Goal: Task Accomplishment & Management: Use online tool/utility

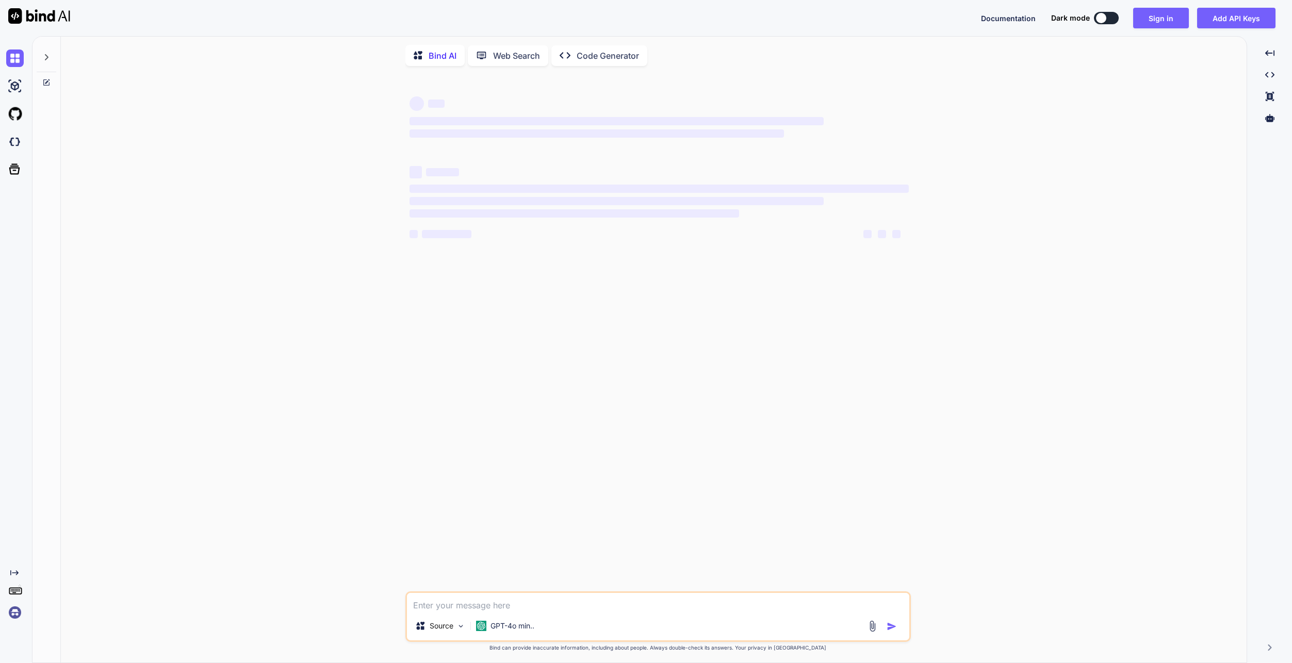
type textarea "x"
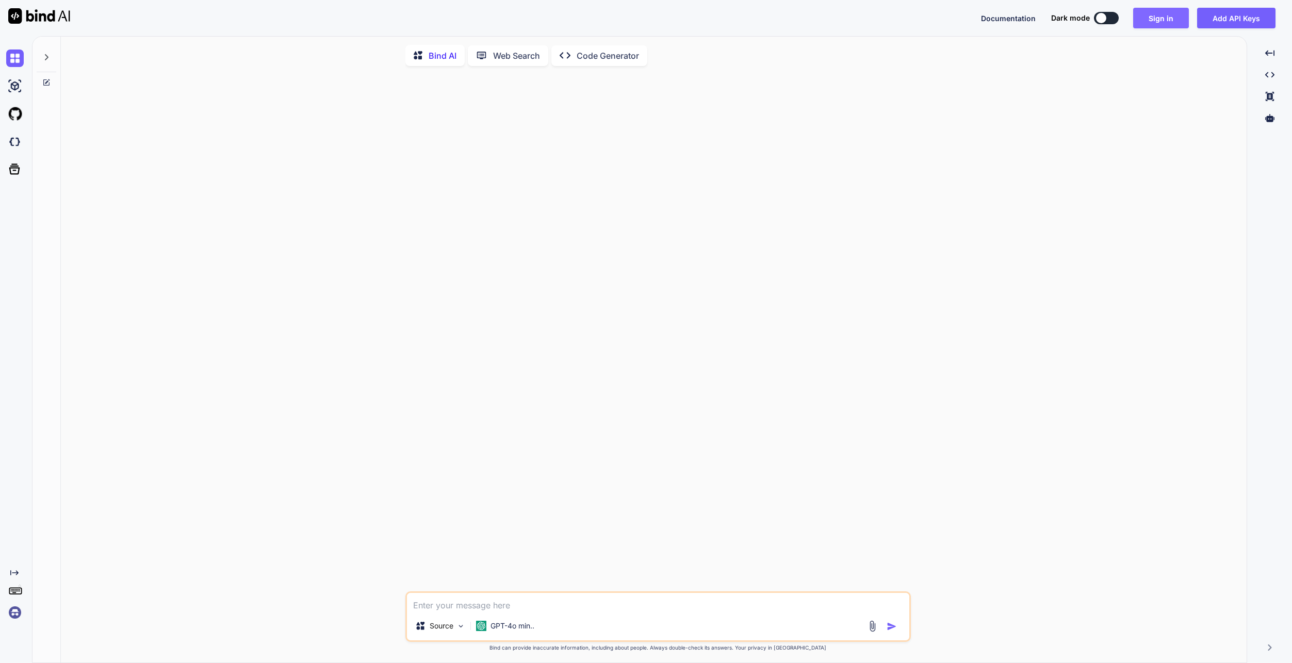
click at [1158, 18] on button "Sign in" at bounding box center [1161, 18] width 56 height 21
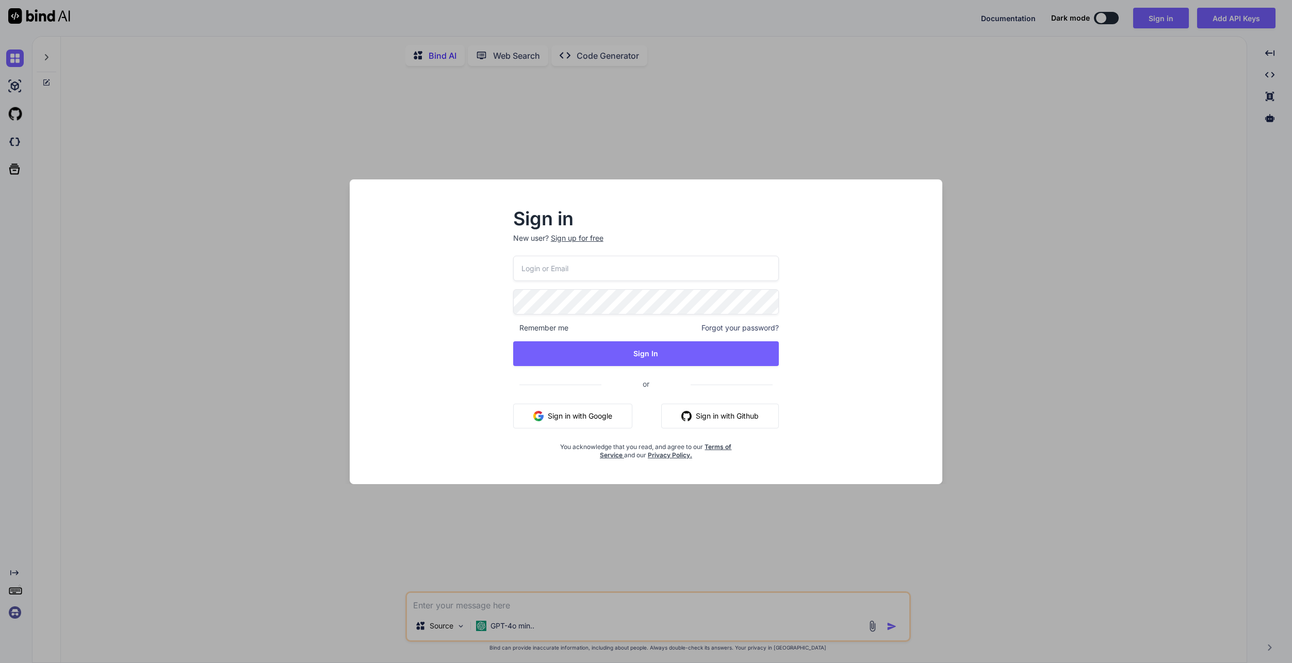
type input "[EMAIL_ADDRESS][DOMAIN_NAME]"
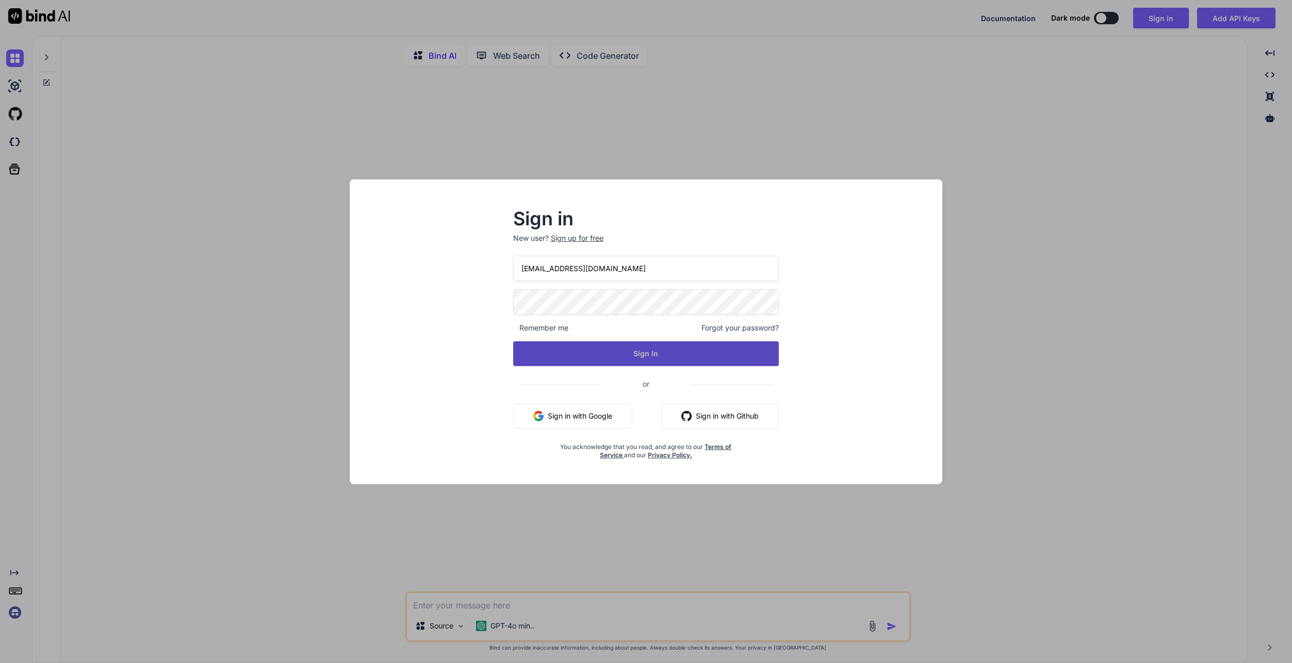
click at [654, 358] on button "Sign In" at bounding box center [646, 353] width 266 height 25
click at [646, 356] on button "Sign In" at bounding box center [646, 353] width 266 height 25
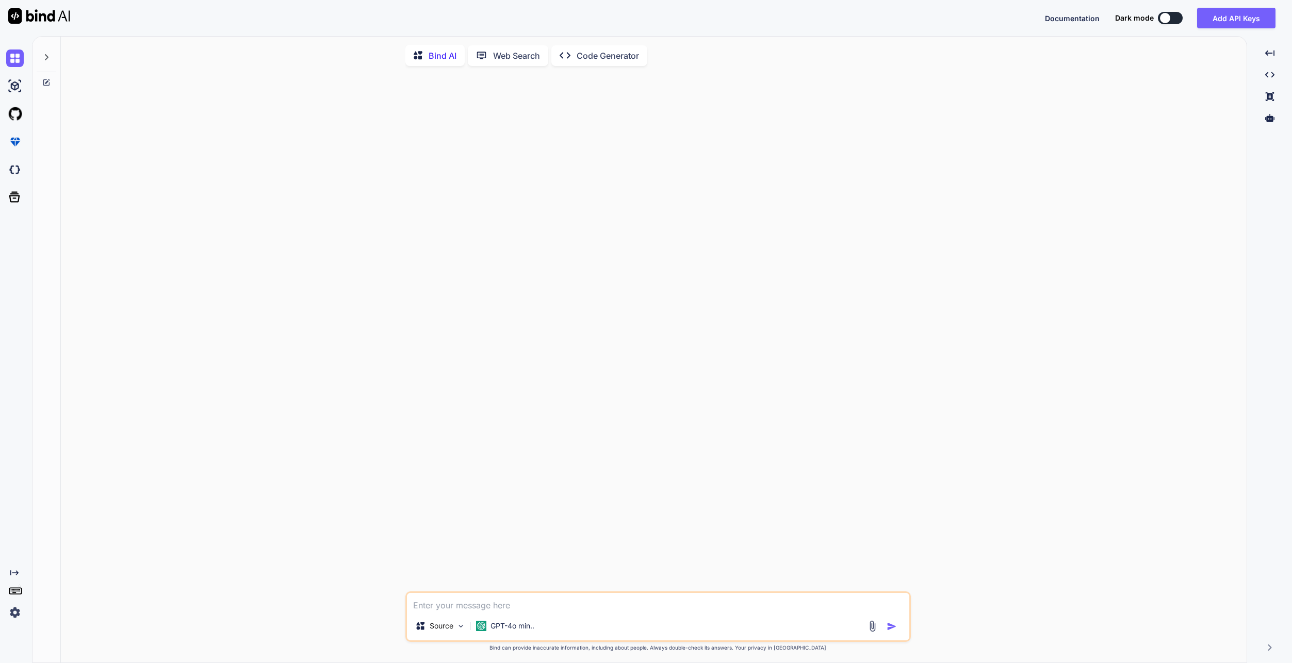
type textarea "x"
